Goal: Transaction & Acquisition: Purchase product/service

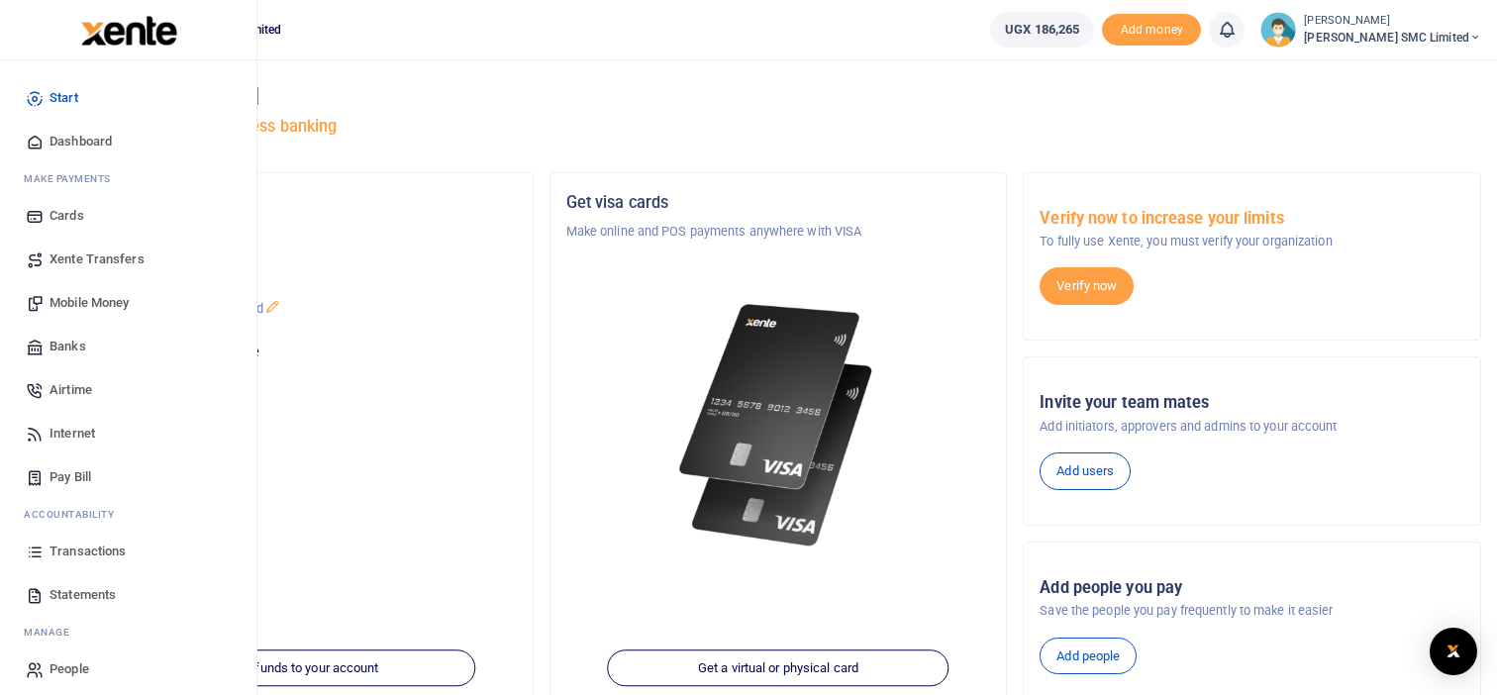
click at [112, 300] on span "Mobile Money" at bounding box center [89, 303] width 79 height 20
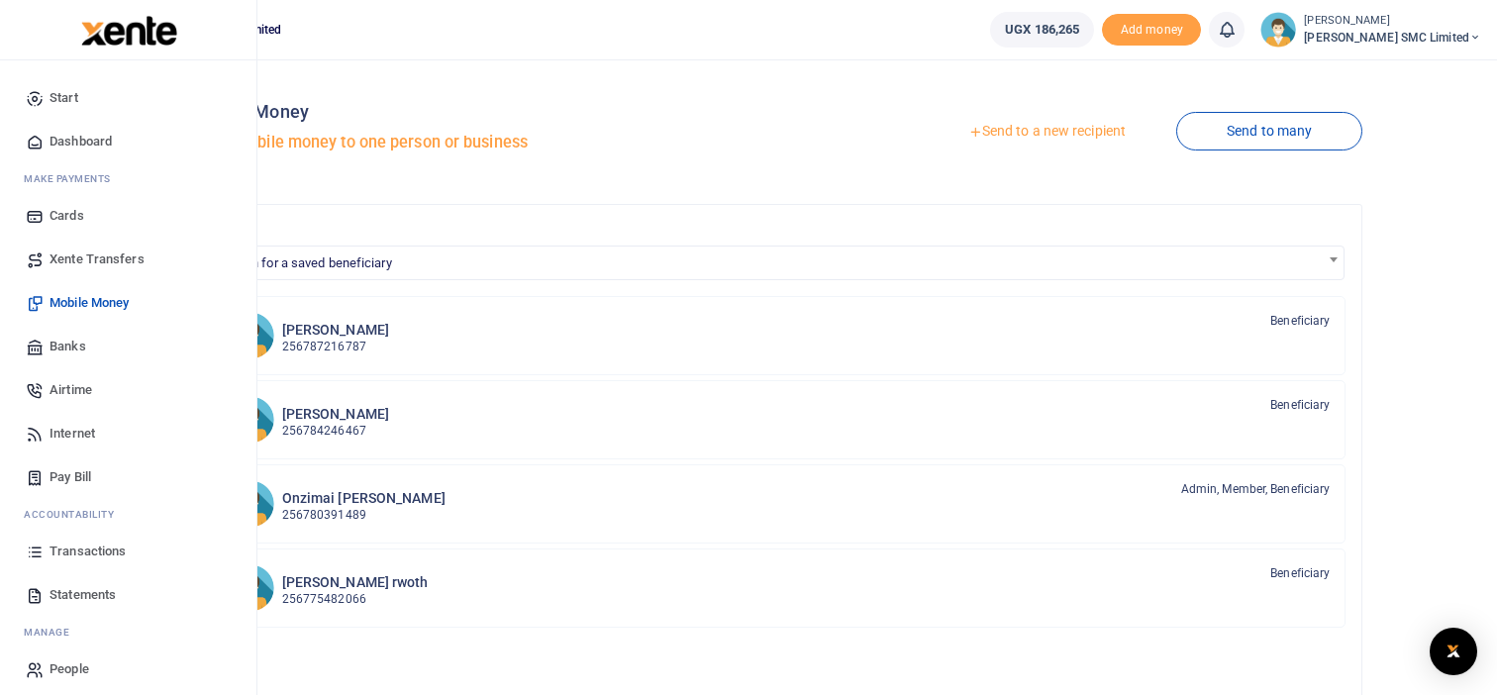
click at [96, 554] on span "Transactions" at bounding box center [88, 552] width 76 height 20
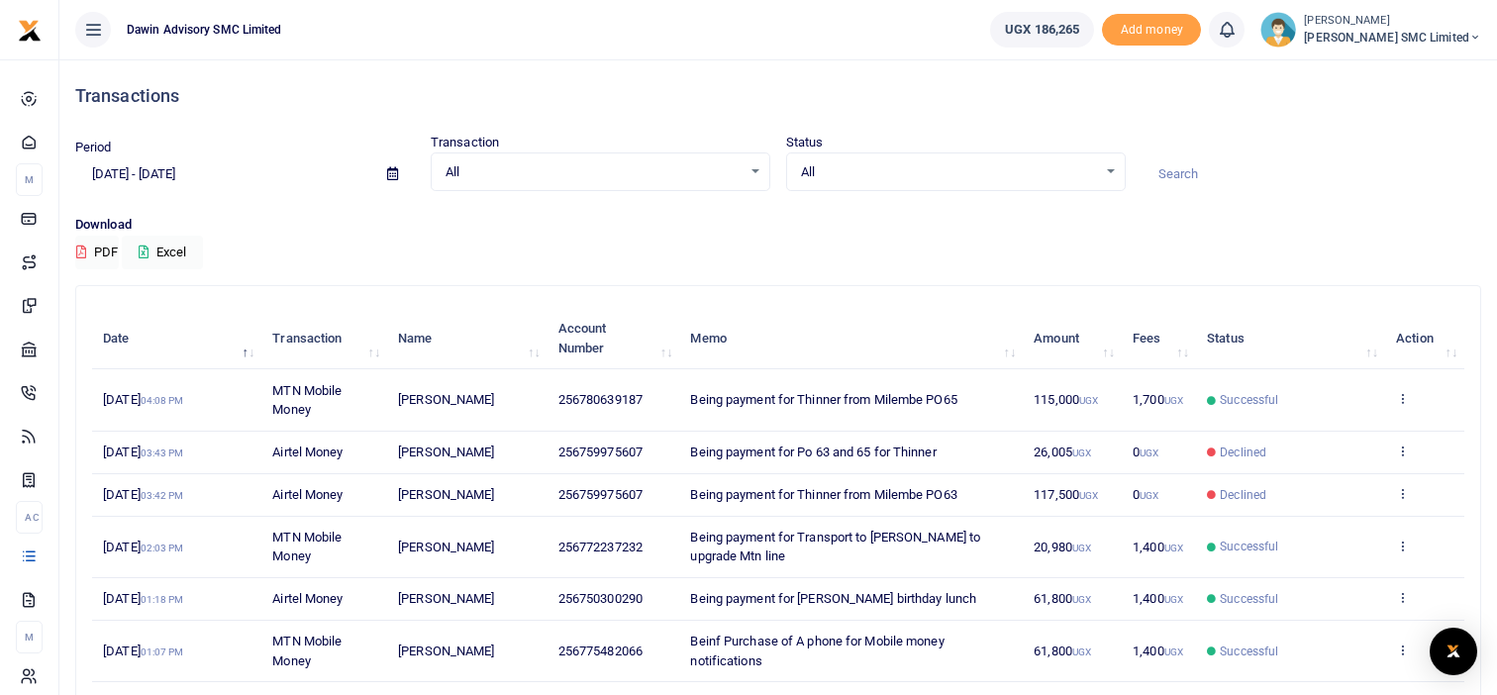
click at [1273, 195] on div "Period 07/30/2025 - 08/28/2025 Transaction All Select an option... All Airtime …" at bounding box center [778, 174] width 1422 height 82
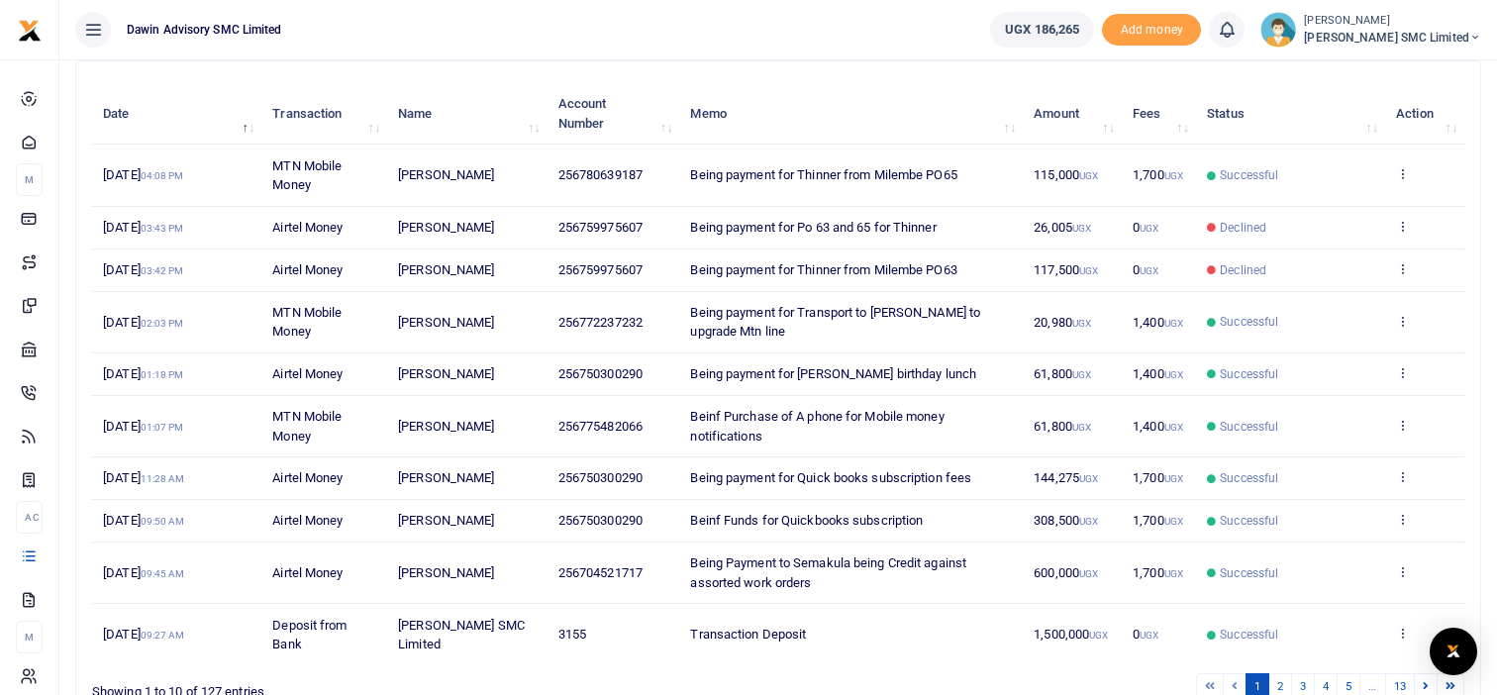
scroll to position [264, 0]
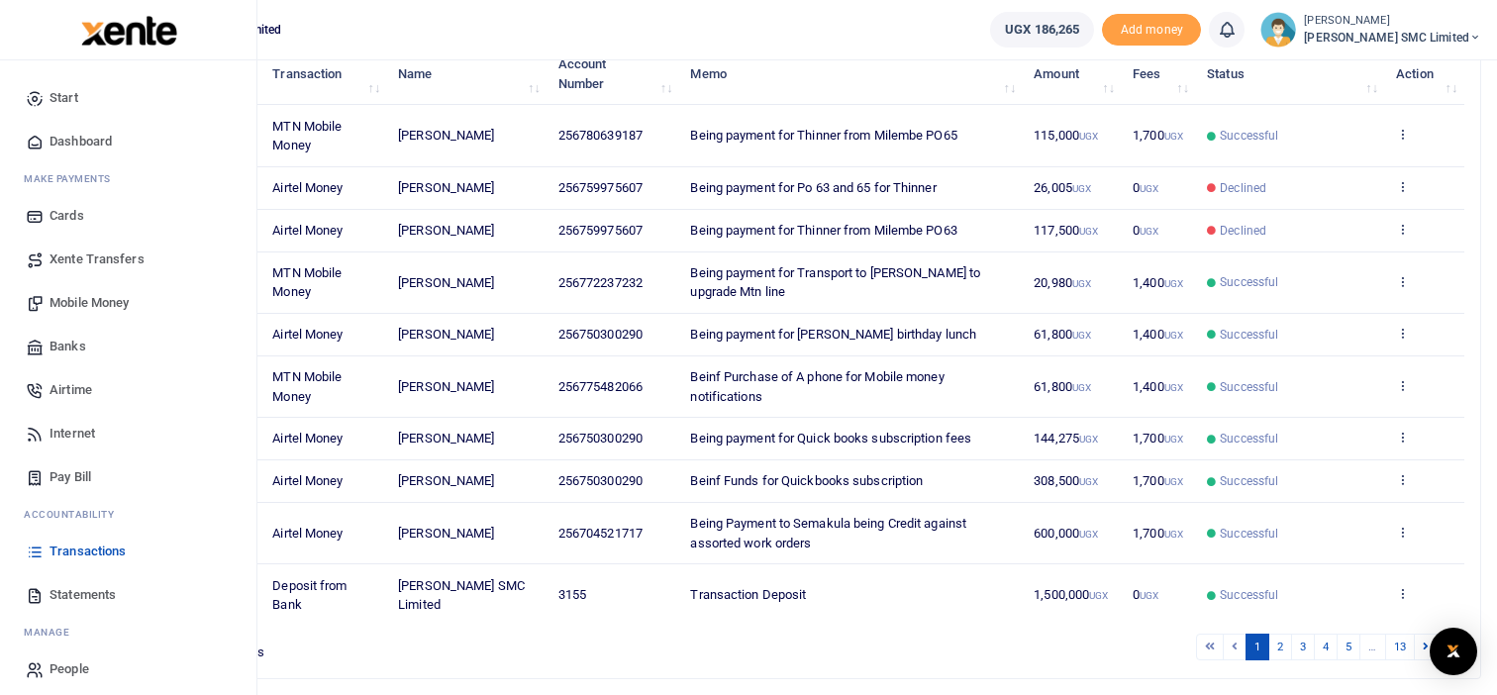
click at [91, 299] on span "Mobile Money" at bounding box center [89, 303] width 79 height 20
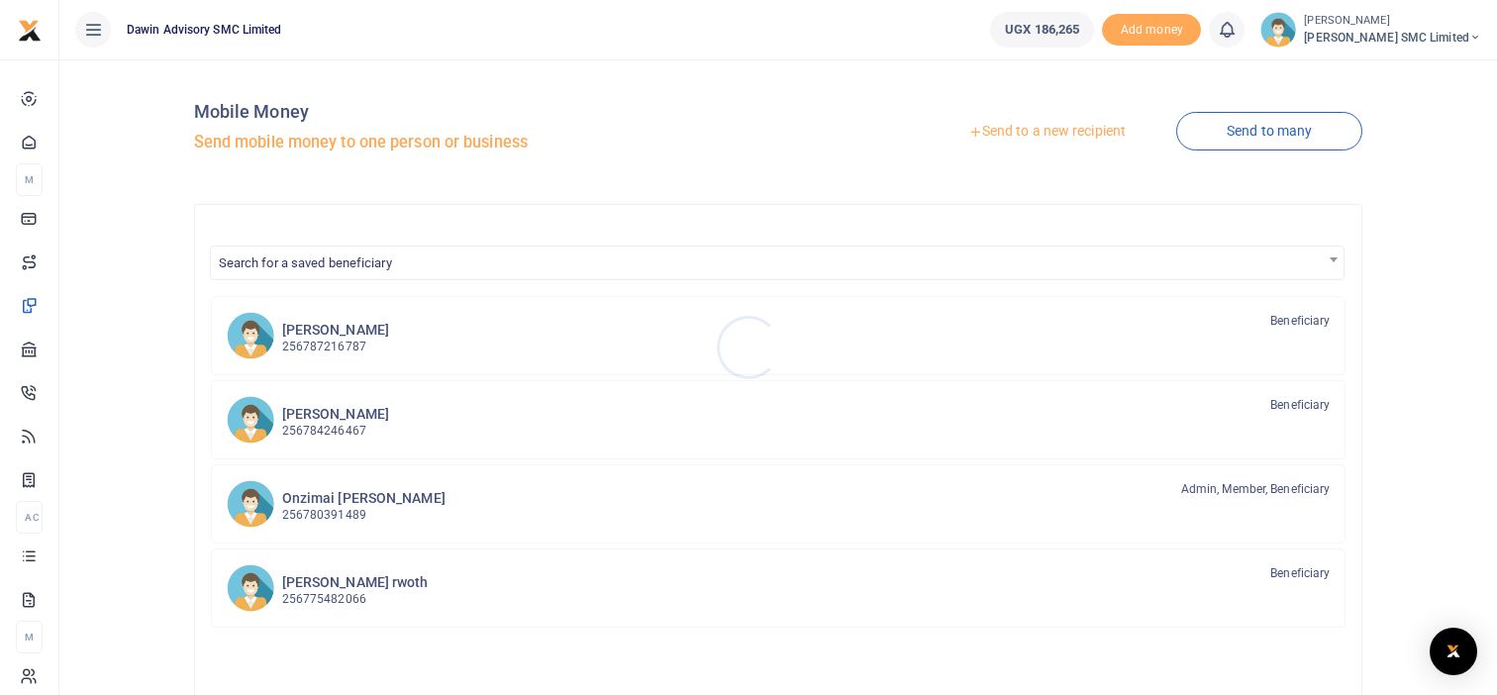
click at [354, 265] on div at bounding box center [748, 347] width 1497 height 695
click at [354, 265] on span "Search for a saved beneficiary" at bounding box center [305, 263] width 173 height 15
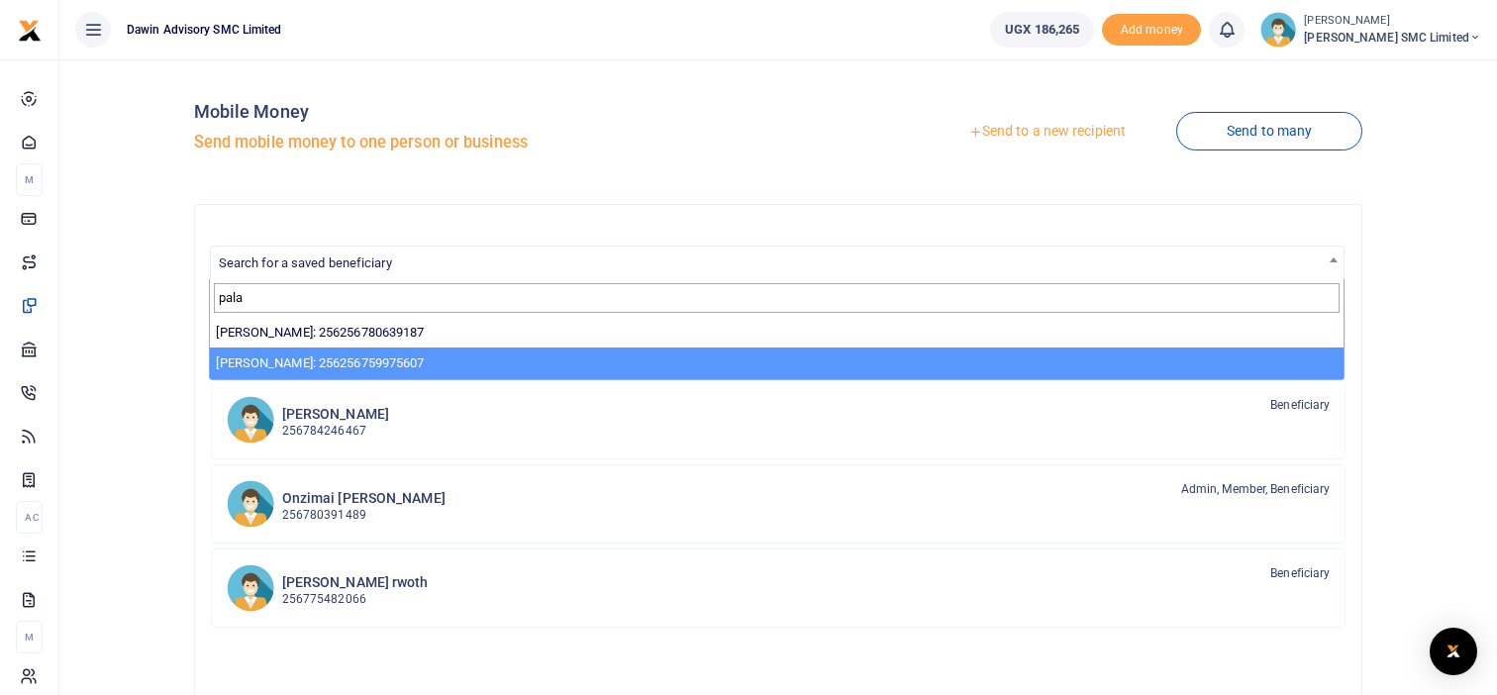
type input "pala"
select select "13855"
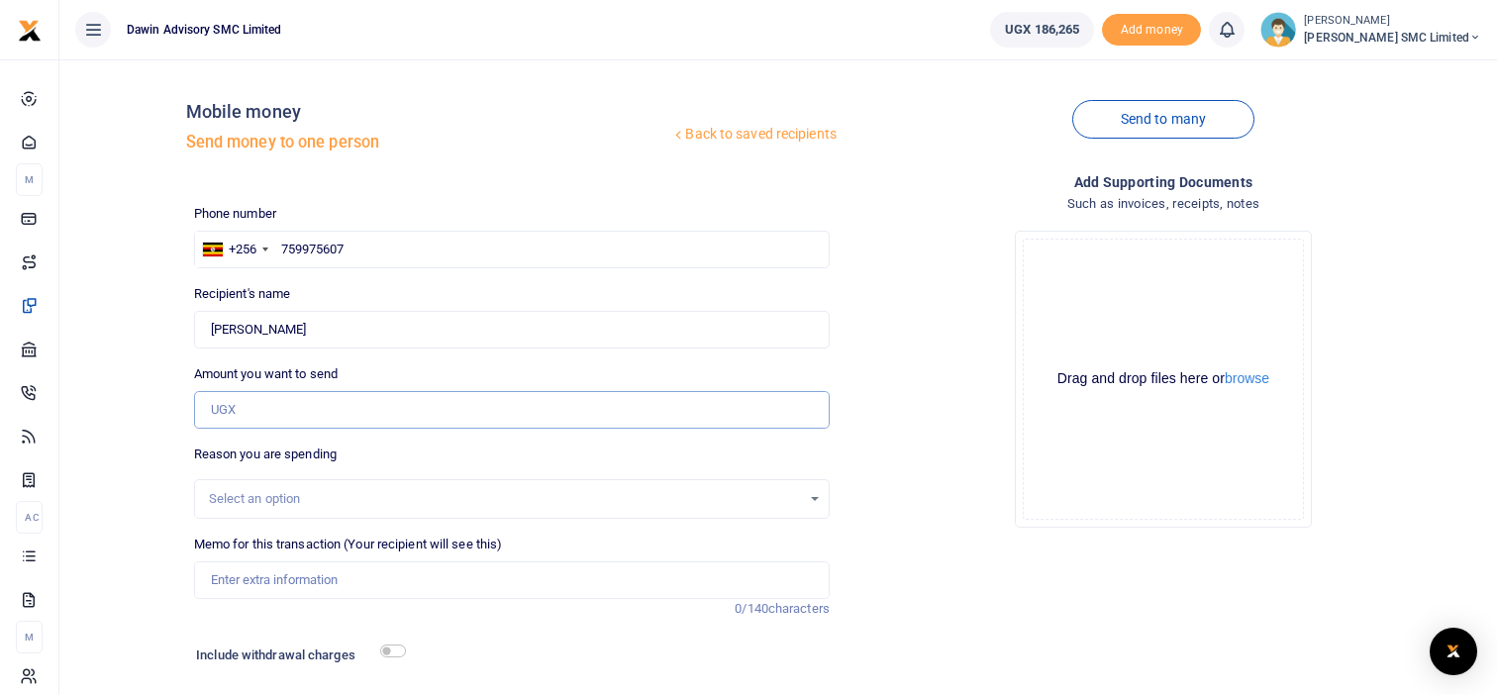
click at [258, 411] on input "Amount you want to send" at bounding box center [512, 410] width 636 height 38
type input "25,000"
click at [314, 592] on input "Memo for this transaction (Your recipient will see this)" at bounding box center [512, 581] width 636 height 38
type input "Being payment for Paint from [PERSON_NAME] paint center PO63"
click at [393, 643] on div "Include withdrawal charges" at bounding box center [296, 658] width 217 height 32
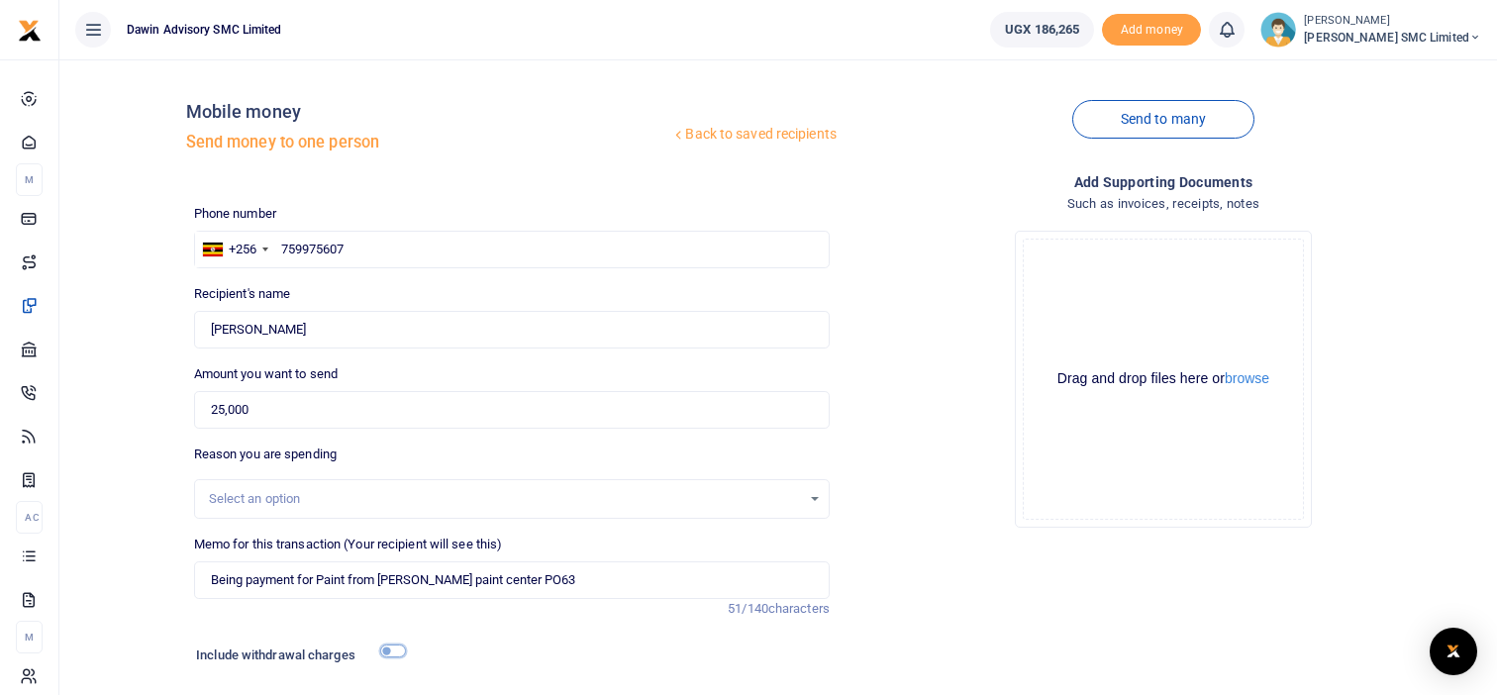
click at [395, 653] on input "checkbox" at bounding box center [393, 651] width 26 height 13
checkbox input "true"
click at [912, 371] on div "Drop your files here Drag and drop files here or browse Powered by Uppy" at bounding box center [1164, 379] width 636 height 329
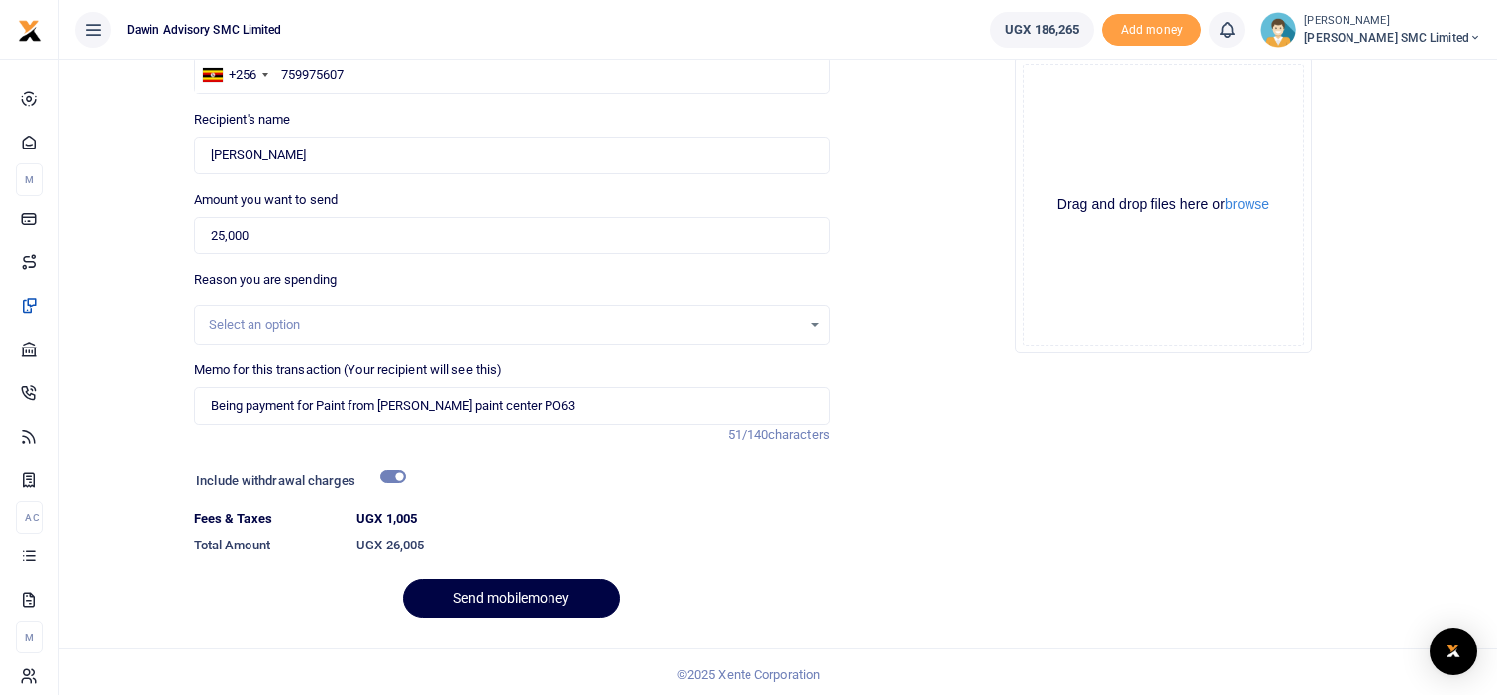
scroll to position [179, 0]
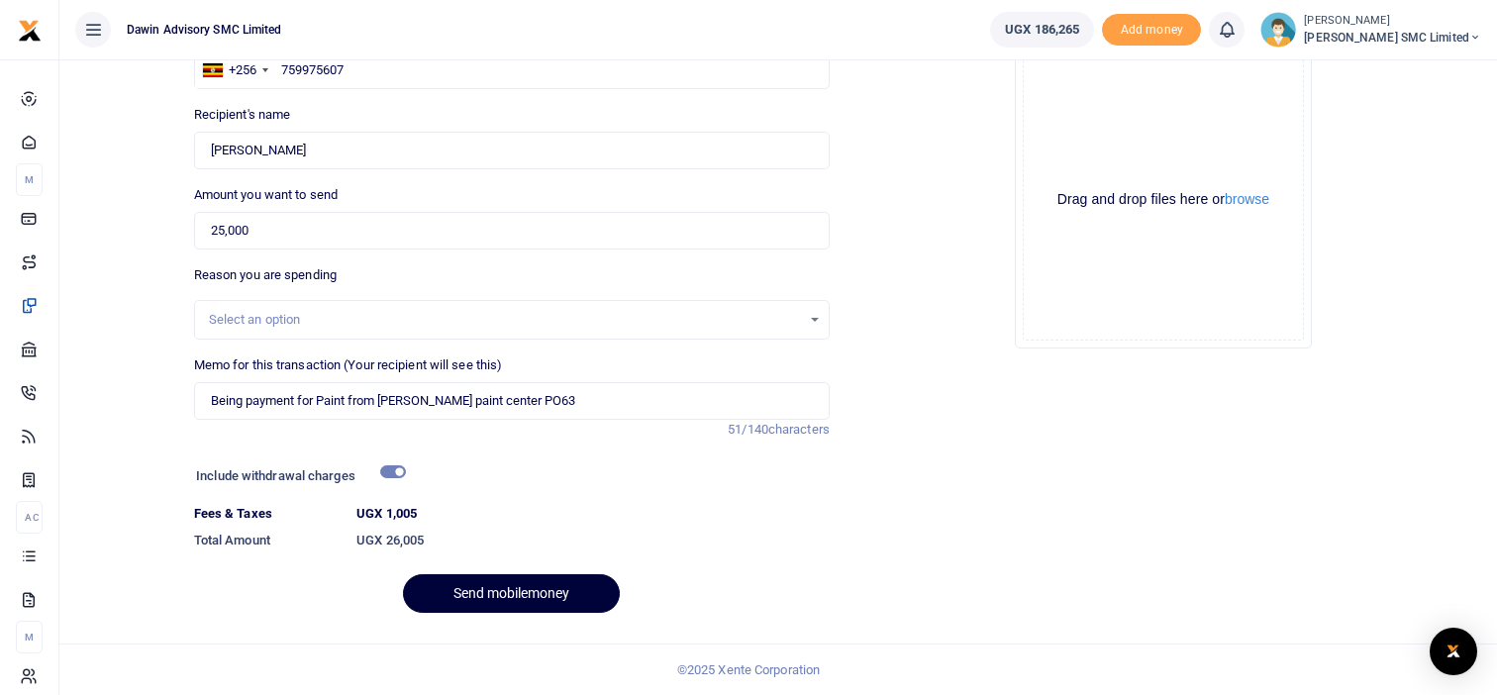
click at [496, 575] on button "Send mobilemoney" at bounding box center [511, 593] width 217 height 39
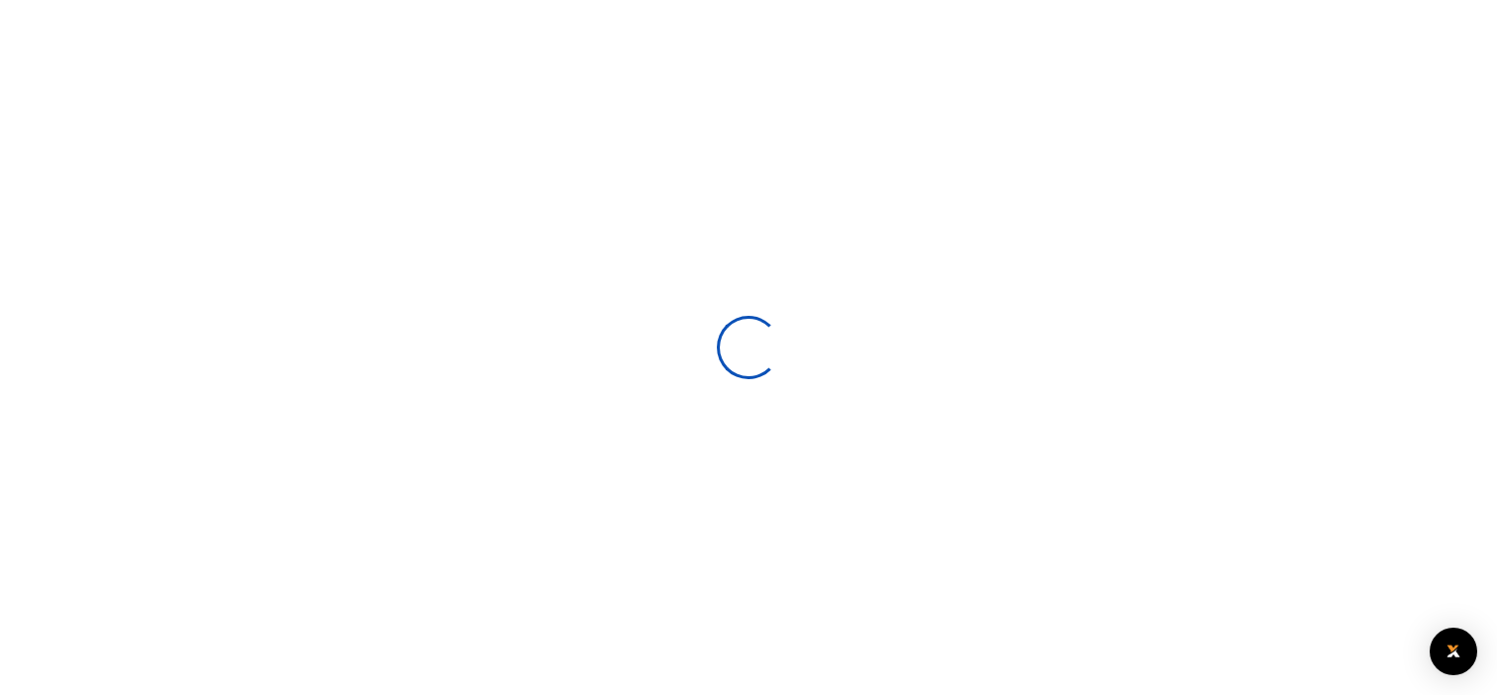
scroll to position [125, 0]
select select
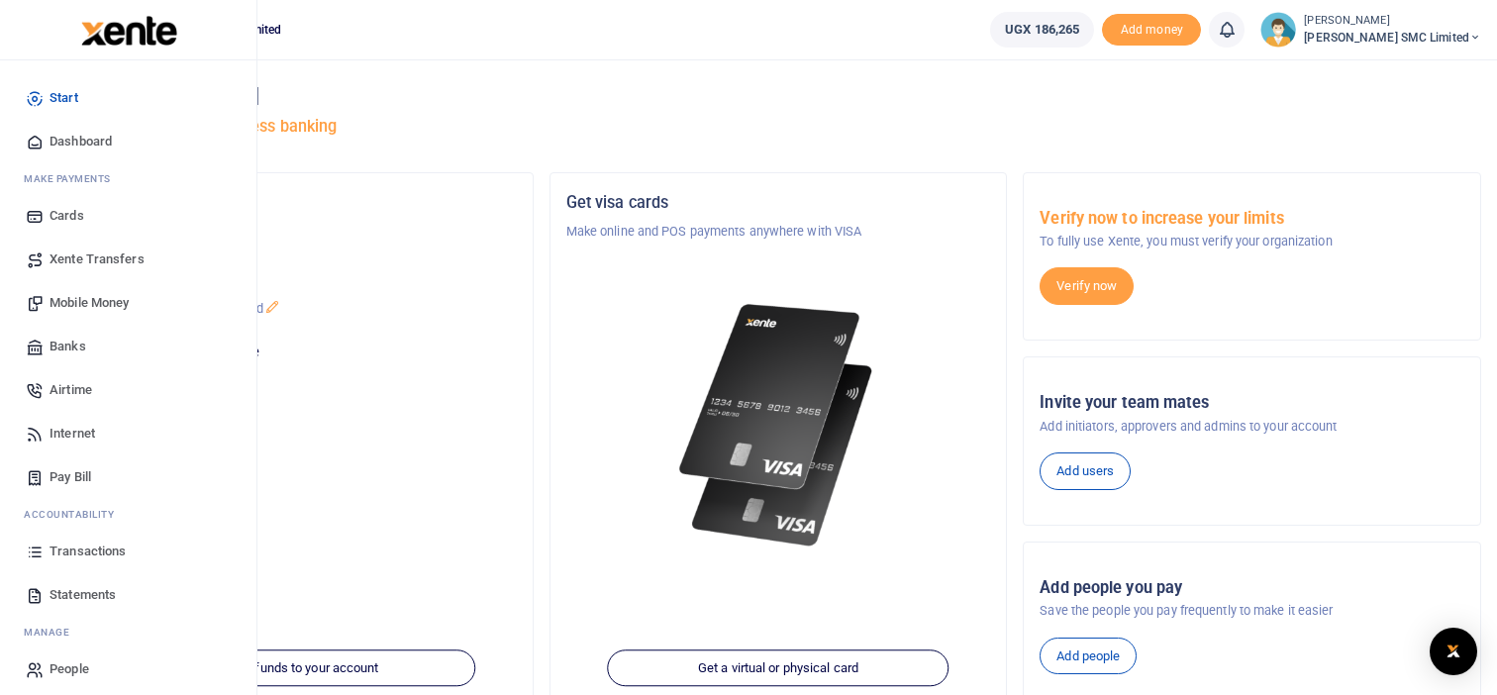
click at [96, 537] on link "Transactions" at bounding box center [128, 552] width 225 height 44
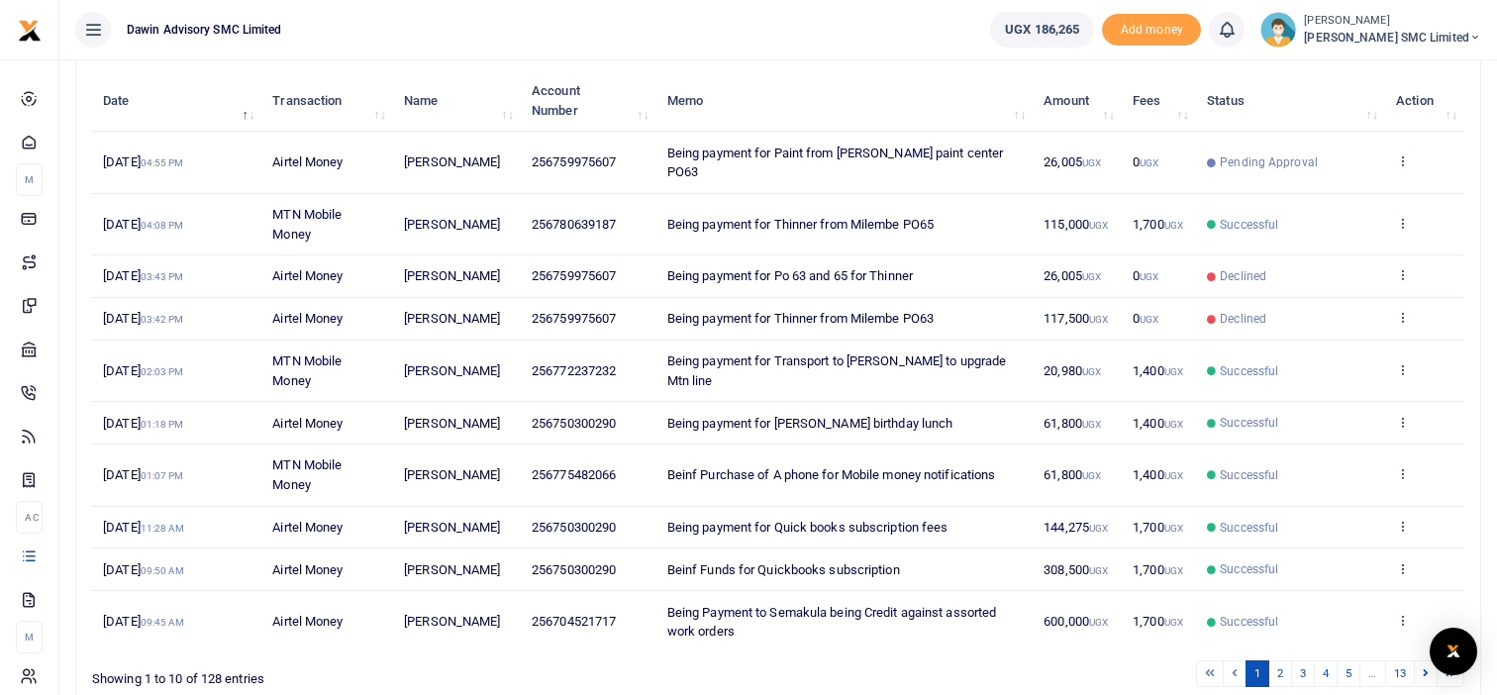
scroll to position [309, 0]
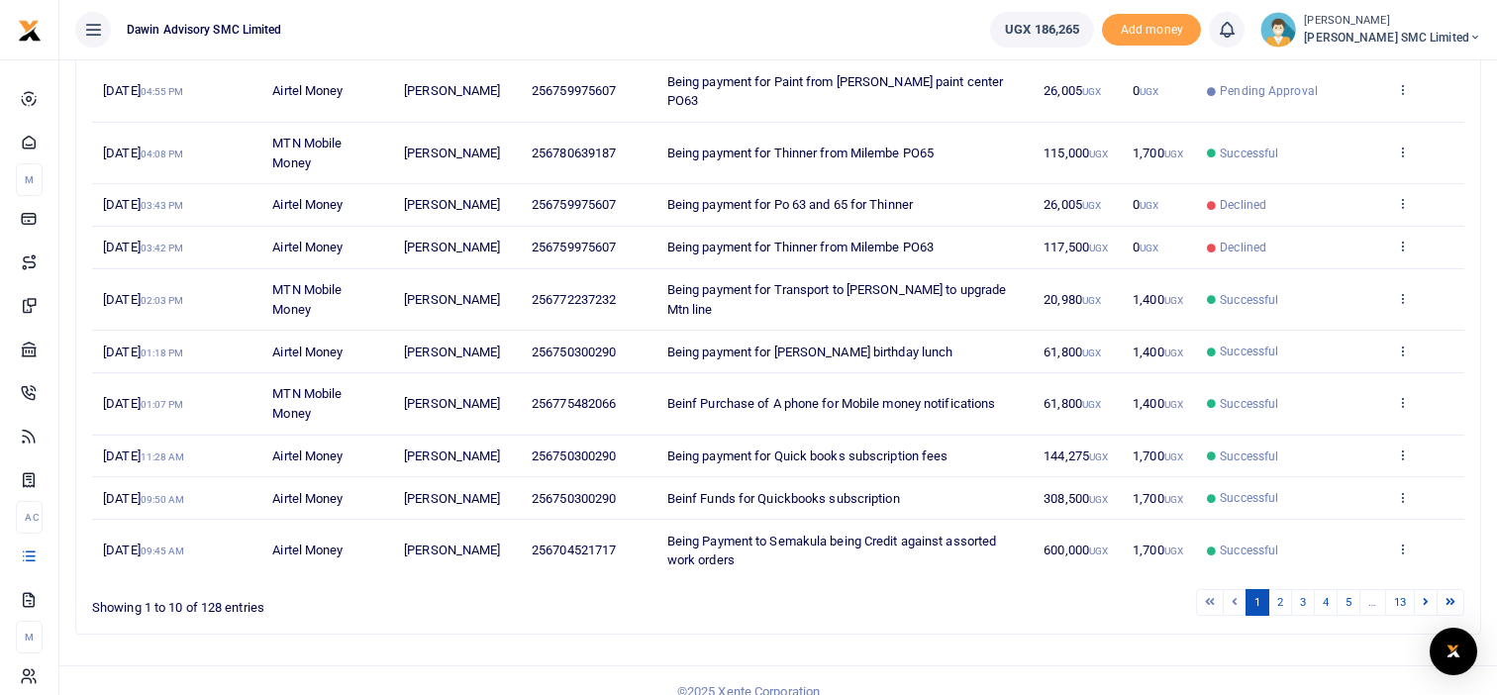
drag, startPoint x: 511, startPoint y: 428, endPoint x: 563, endPoint y: 556, distance: 138.1
click at [563, 556] on tbody "[DATE] 04:55 PM Airtel Money [PERSON_NAME] 256759975607 Being payment for Paint…" at bounding box center [778, 320] width 1373 height 520
click at [563, 556] on td "256704521717" at bounding box center [589, 550] width 136 height 60
click at [1280, 589] on link "2" at bounding box center [1281, 602] width 24 height 27
